Goal: Check status: Check status

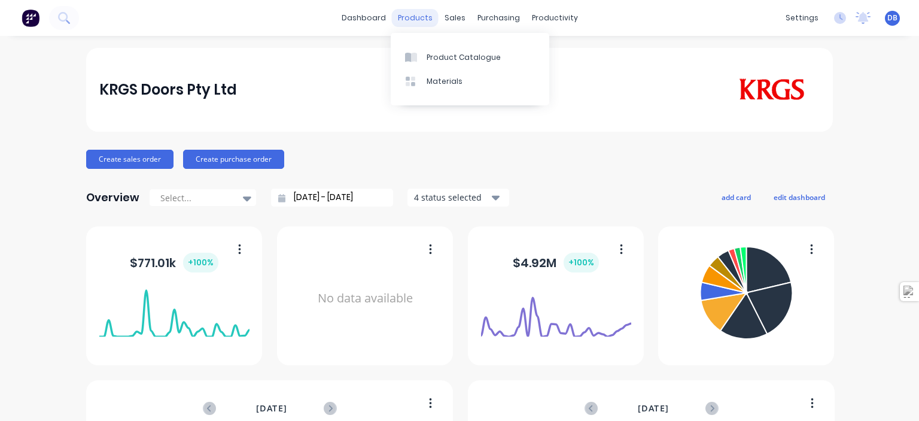
click at [414, 19] on div "products" at bounding box center [415, 18] width 47 height 18
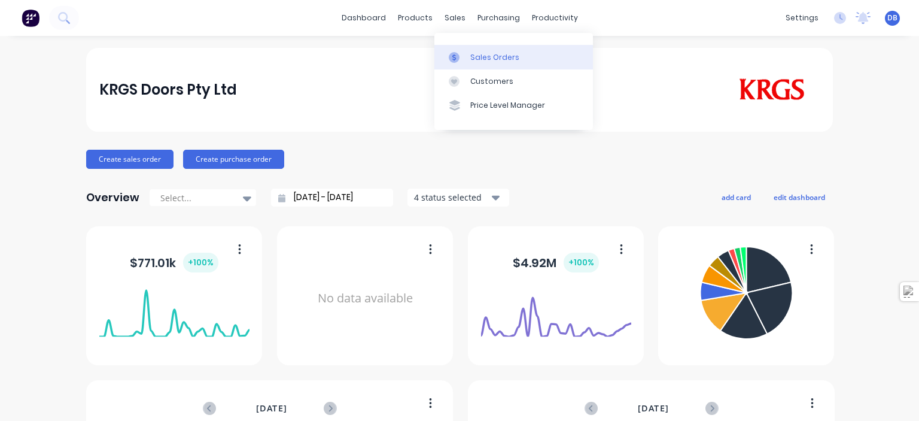
click at [482, 56] on div "Sales Orders" at bounding box center [494, 57] width 49 height 11
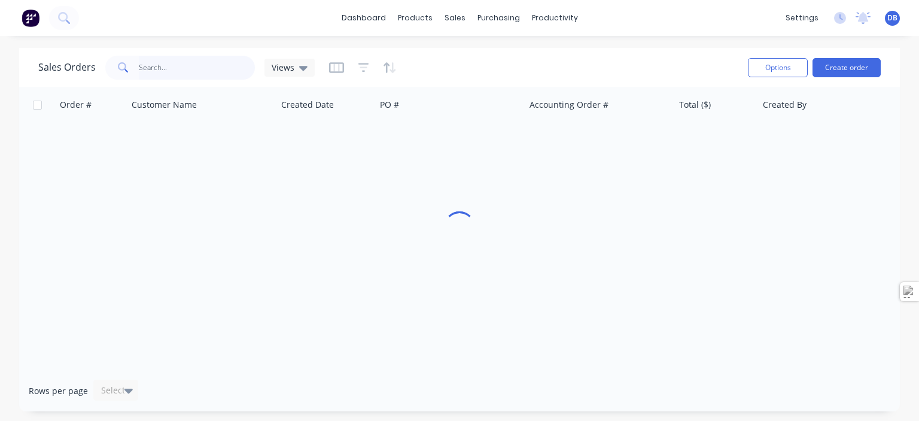
click at [176, 69] on input "text" at bounding box center [197, 68] width 117 height 24
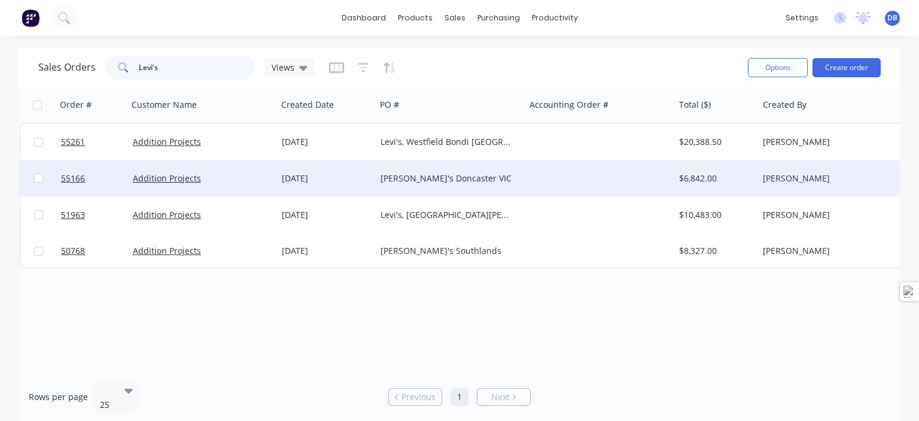
type input "Levi's"
click at [448, 181] on div "[PERSON_NAME]'s Doncaster VIC" at bounding box center [447, 178] width 133 height 12
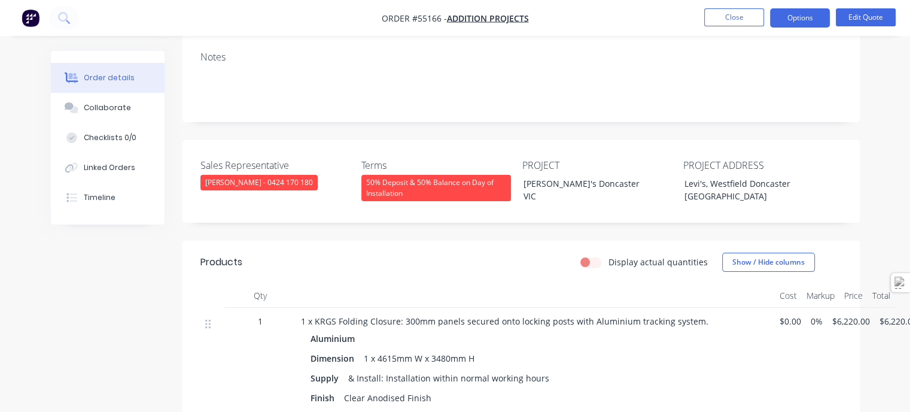
scroll to position [299, 0]
